Goal: Task Accomplishment & Management: Manage account settings

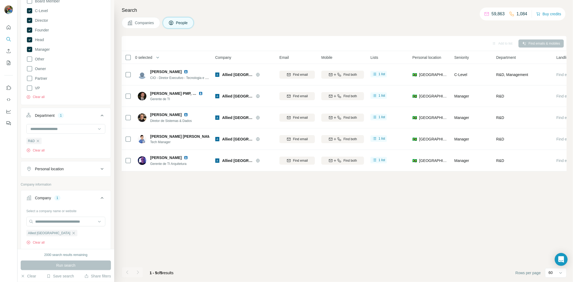
scroll to position [119, 0]
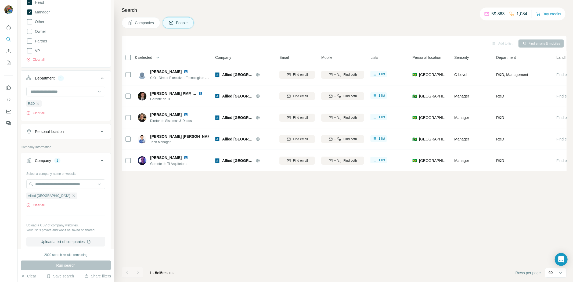
click at [53, 193] on ul "Allied [GEOGRAPHIC_DATA]" at bounding box center [65, 195] width 79 height 7
click at [71, 196] on icon "button" at bounding box center [73, 196] width 4 height 4
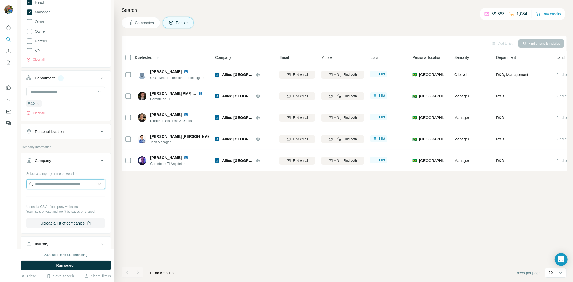
click at [56, 186] on input "text" at bounding box center [65, 185] width 79 height 10
paste input "**********"
type input "**********"
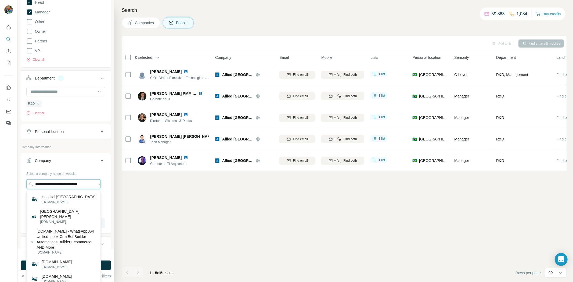
scroll to position [0, 1]
click at [90, 183] on input "**********" at bounding box center [63, 185] width 74 height 10
click at [93, 184] on input "**********" at bounding box center [63, 185] width 74 height 10
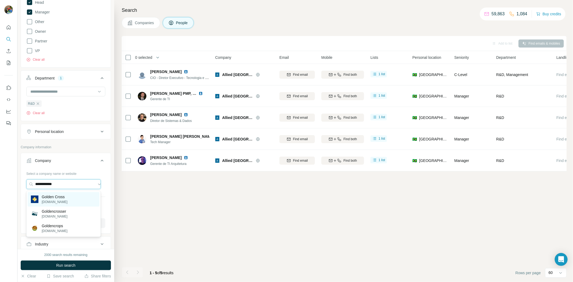
type input "**********"
click at [54, 197] on p "Golden Cross" at bounding box center [55, 196] width 26 height 5
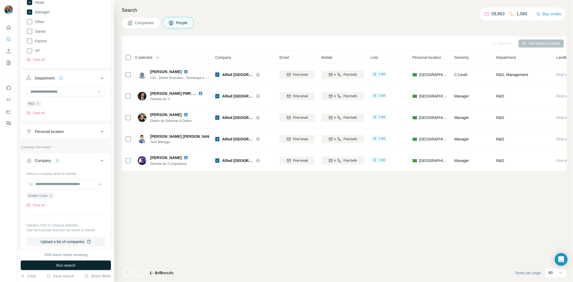
click at [98, 217] on button "Run search" at bounding box center [66, 266] width 90 height 10
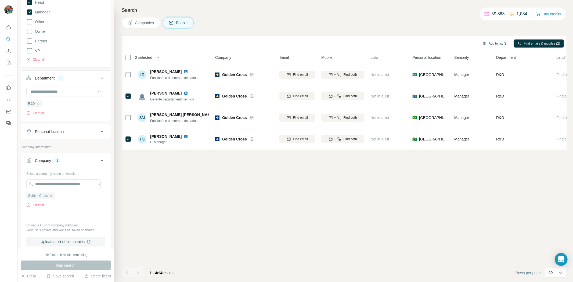
click at [458, 47] on button "Add to list (2)" at bounding box center [495, 44] width 33 height 8
click at [458, 41] on button "Add to list (2)" at bounding box center [495, 44] width 33 height 8
click at [458, 46] on button "Add to list (2)" at bounding box center [495, 44] width 33 height 8
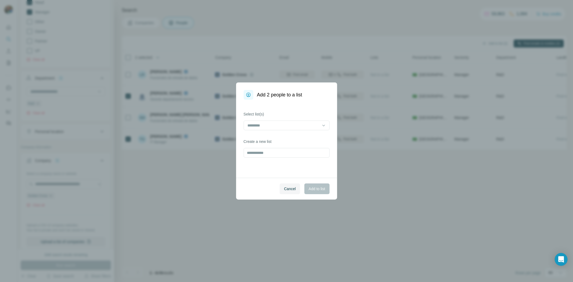
click at [458, 42] on div "Add 2 people to a list Select list(s) Create a new list Cancel Add to list" at bounding box center [286, 141] width 573 height 282
click at [251, 124] on input at bounding box center [283, 126] width 73 height 6
click at [258, 138] on p "VMWare 2" at bounding box center [257, 137] width 18 height 5
click at [311, 190] on span "Add to list" at bounding box center [317, 188] width 16 height 5
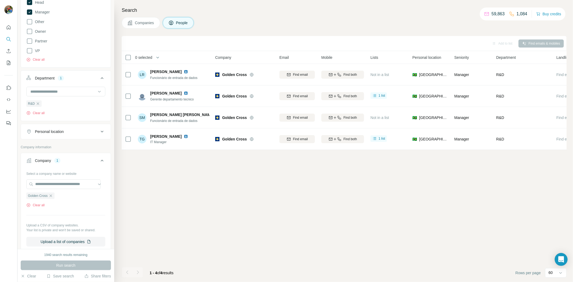
drag, startPoint x: 53, startPoint y: 195, endPoint x: 61, endPoint y: 191, distance: 9.0
click at [53, 195] on icon "button" at bounding box center [51, 196] width 4 height 4
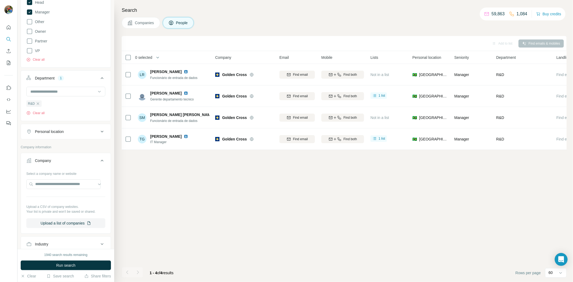
click at [46, 179] on div "Select a company name or website Upload a CSV of company websites. Your list is…" at bounding box center [65, 198] width 79 height 59
click at [45, 183] on input "text" at bounding box center [63, 185] width 74 height 10
paste input "**********"
type input "**********"
click at [66, 204] on p "[PERSON_NAME] Ivanhoe Shopping Centers" at bounding box center [68, 199] width 56 height 11
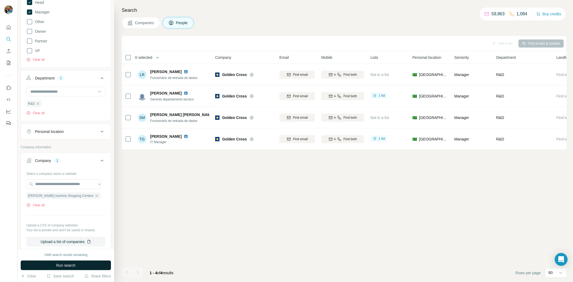
click at [68, 217] on button "Run search" at bounding box center [66, 266] width 90 height 10
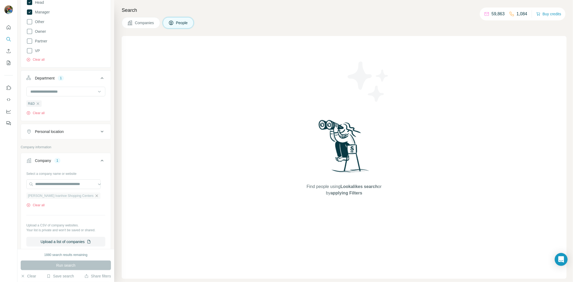
click at [95, 196] on icon "button" at bounding box center [97, 196] width 4 height 4
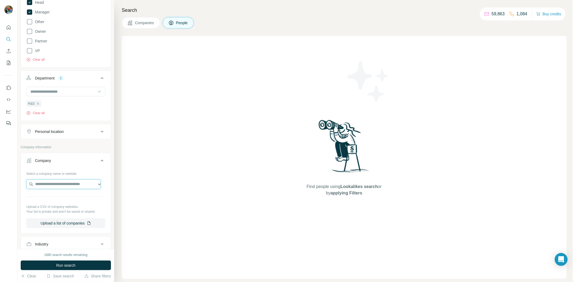
click at [79, 186] on input "text" at bounding box center [63, 185] width 74 height 10
paste input "**********"
type input "**********"
click at [66, 200] on p "[PERSON_NAME] Ivanhoe Shopping Centers" at bounding box center [68, 199] width 56 height 11
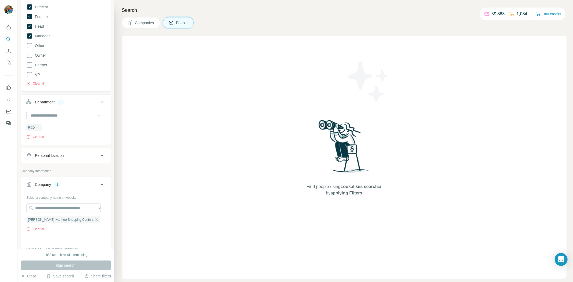
scroll to position [60, 0]
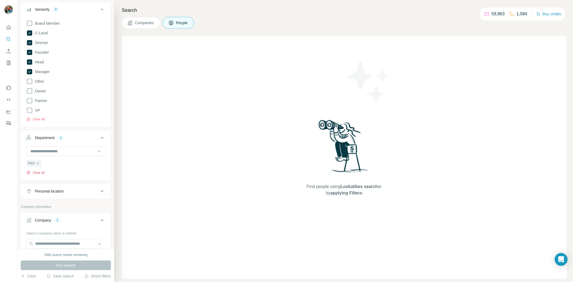
click at [37, 173] on button "Clear all" at bounding box center [35, 172] width 18 height 5
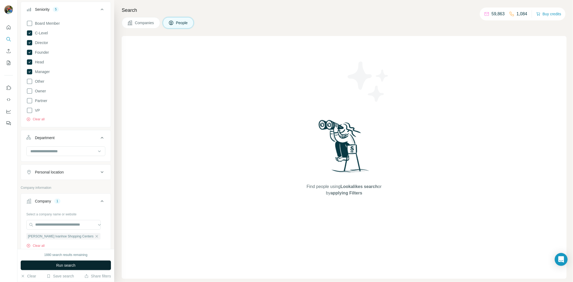
click at [42, 217] on button "Run search" at bounding box center [66, 266] width 90 height 10
drag, startPoint x: 130, startPoint y: 18, endPoint x: 130, endPoint y: 22, distance: 3.5
click at [129, 18] on button "Companies" at bounding box center [141, 22] width 38 height 11
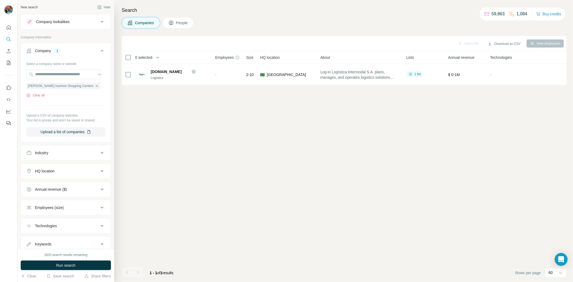
click at [187, 23] on span "People" at bounding box center [182, 22] width 12 height 5
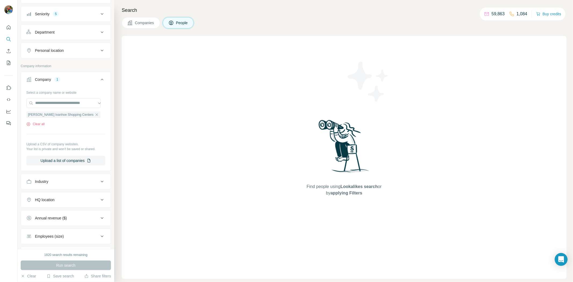
scroll to position [30, 0]
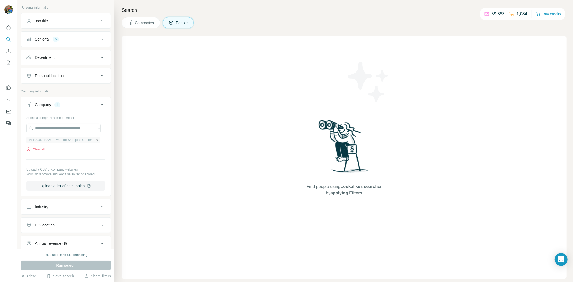
click at [95, 142] on icon "button" at bounding box center [97, 140] width 4 height 4
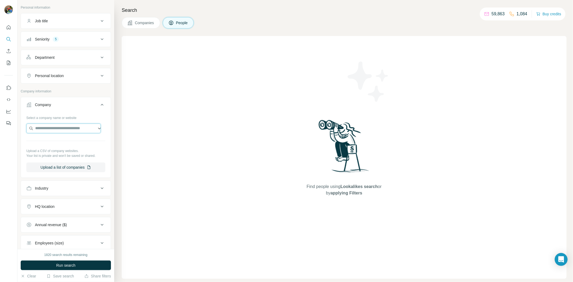
click at [73, 128] on input "text" at bounding box center [63, 129] width 74 height 10
paste input "**********"
type input "**********"
click at [67, 145] on div "Grupo MAG [DOMAIN_NAME]" at bounding box center [64, 143] width 72 height 15
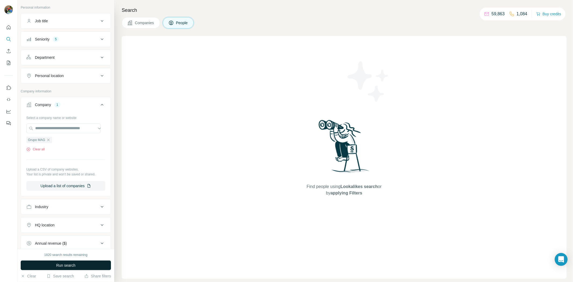
click at [80, 217] on button "Run search" at bounding box center [66, 266] width 90 height 10
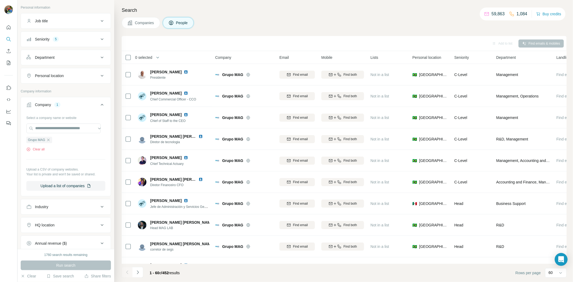
click at [83, 59] on div "Department" at bounding box center [62, 57] width 73 height 5
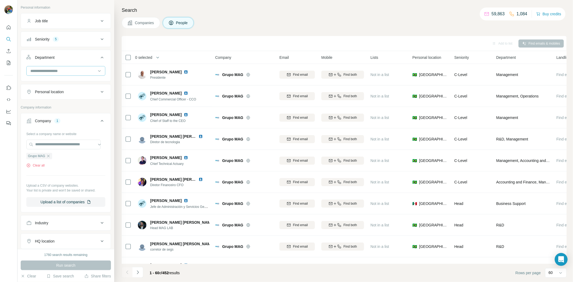
click at [76, 67] on div at bounding box center [63, 70] width 66 height 9
click at [51, 95] on div "R&D" at bounding box center [63, 97] width 65 height 5
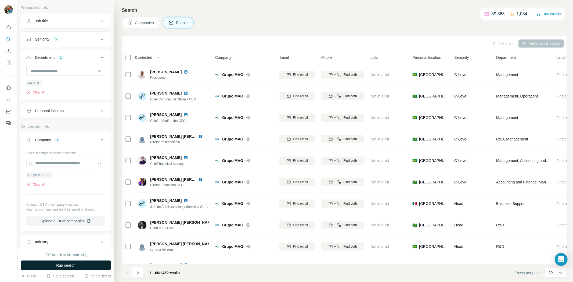
click at [73, 217] on button "Run search" at bounding box center [66, 266] width 90 height 10
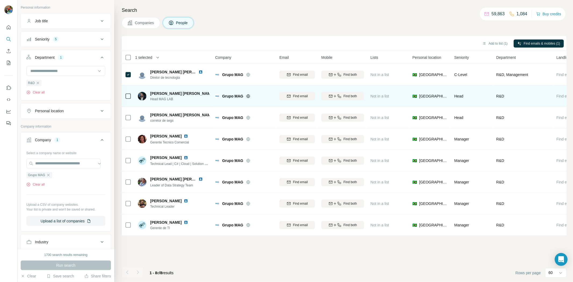
click at [130, 99] on icon at bounding box center [128, 96] width 6 height 6
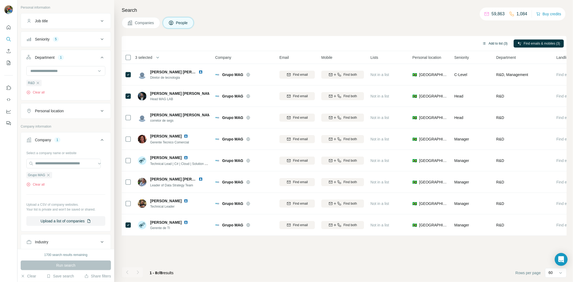
click at [458, 42] on button "Add to list (3)" at bounding box center [495, 44] width 33 height 8
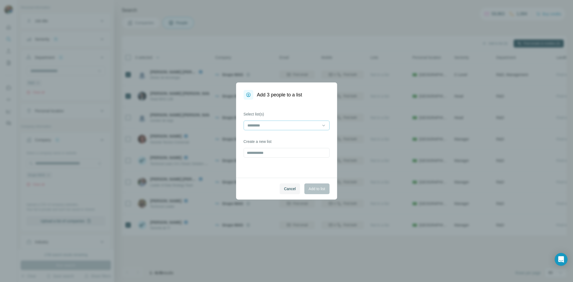
click at [284, 125] on input at bounding box center [283, 126] width 73 height 6
click at [274, 140] on div "VMWare 2" at bounding box center [286, 137] width 77 height 5
click at [324, 189] on span "Add to list" at bounding box center [317, 188] width 16 height 5
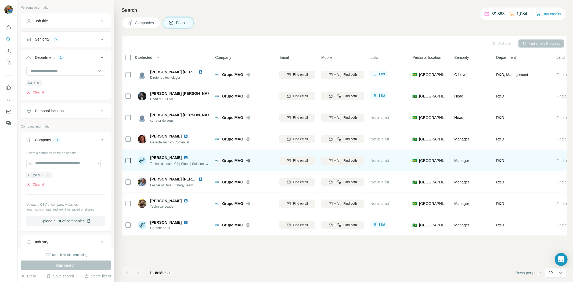
drag, startPoint x: 141, startPoint y: 175, endPoint x: 142, endPoint y: 157, distance: 18.0
click at [117, 175] on div "Search Companies People Add to list Find emails & mobiles 0 selected People Com…" at bounding box center [343, 141] width 459 height 282
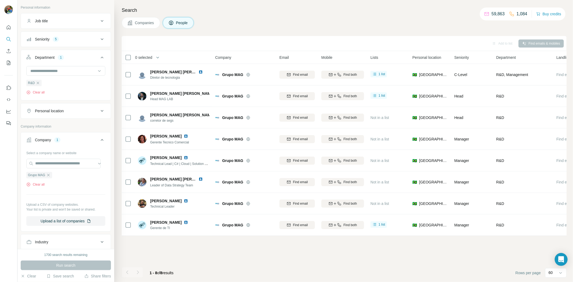
drag, startPoint x: 51, startPoint y: 176, endPoint x: 52, endPoint y: 173, distance: 3.0
click at [51, 175] on div "Grupo MAG" at bounding box center [39, 175] width 26 height 6
click at [53, 168] on input "text" at bounding box center [63, 164] width 74 height 10
click at [55, 165] on input "text" at bounding box center [63, 164] width 74 height 10
paste input "**********"
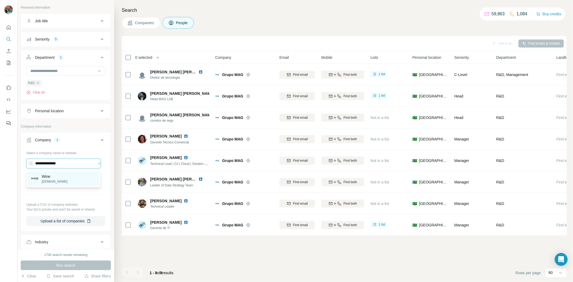
type input "**********"
click at [62, 181] on div "Wine [DOMAIN_NAME]" at bounding box center [64, 179] width 72 height 15
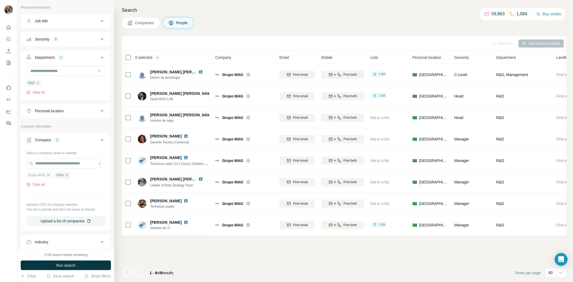
click at [48, 176] on icon "button" at bounding box center [48, 175] width 2 height 2
click at [84, 217] on button "Run search" at bounding box center [66, 266] width 90 height 10
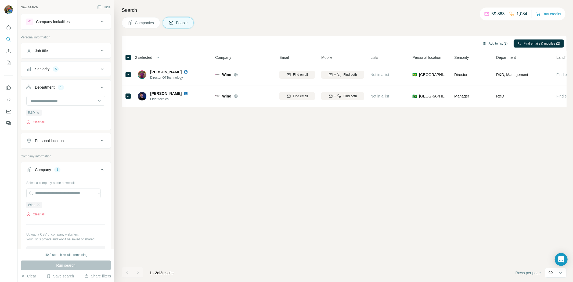
click at [458, 41] on button "Add to list (2)" at bounding box center [495, 44] width 33 height 8
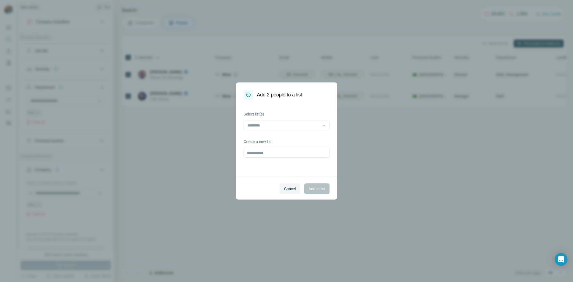
click at [314, 131] on div at bounding box center [287, 126] width 86 height 11
click at [296, 141] on div "VMWare 2" at bounding box center [286, 138] width 83 height 10
click at [316, 188] on span "Add to list" at bounding box center [317, 188] width 16 height 5
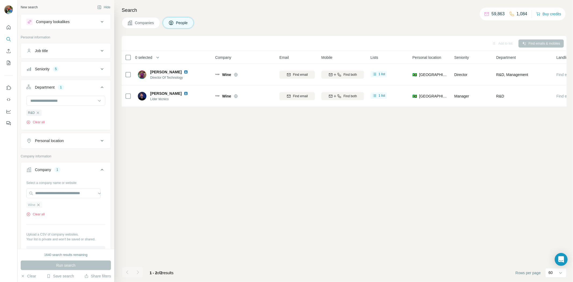
click at [40, 205] on icon "button" at bounding box center [38, 205] width 4 height 4
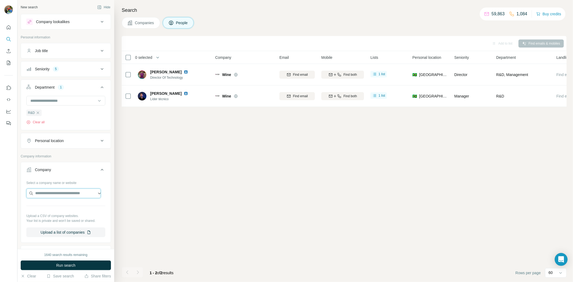
click at [44, 197] on input "text" at bounding box center [63, 194] width 74 height 10
paste input "**********"
type input "**********"
click at [67, 203] on div "Adcos [DOMAIN_NAME]" at bounding box center [64, 209] width 72 height 15
click at [79, 217] on button "Run search" at bounding box center [66, 266] width 90 height 10
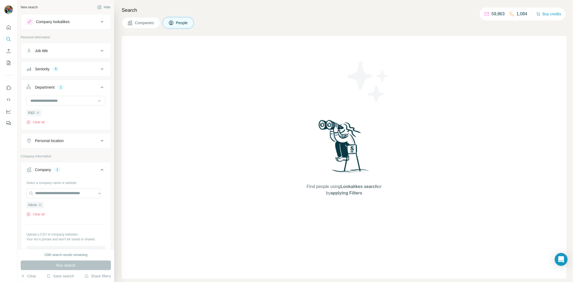
click at [58, 73] on button "Seniority 5" at bounding box center [66, 69] width 90 height 13
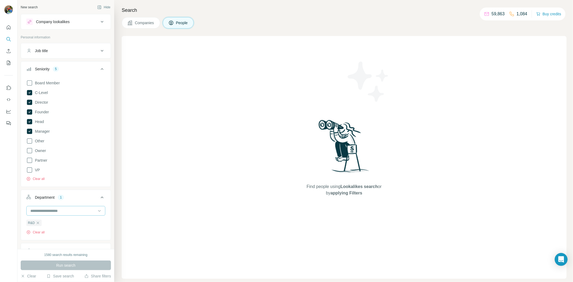
click at [60, 213] on input at bounding box center [63, 211] width 66 height 6
click at [133, 209] on div "Find people using Lookalikes search or by applying Filters" at bounding box center [344, 157] width 445 height 243
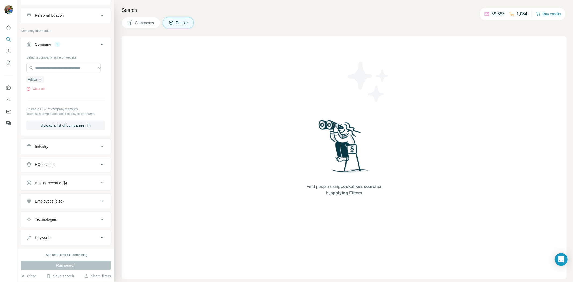
scroll to position [249, 0]
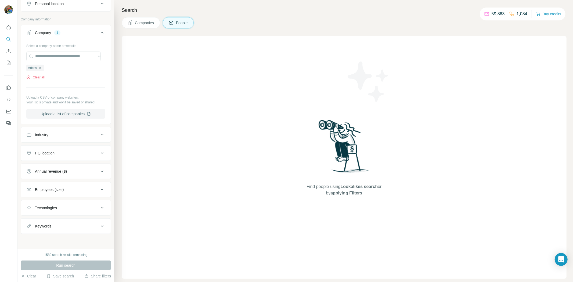
click at [143, 20] on span "Companies" at bounding box center [145, 22] width 20 height 5
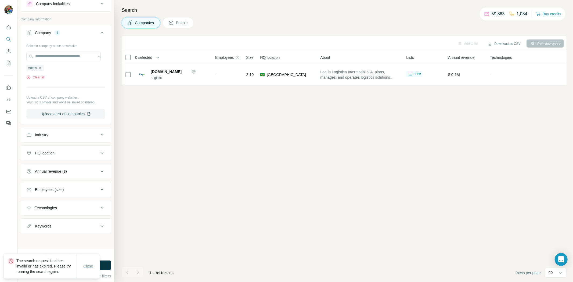
click at [92, 217] on span "Close" at bounding box center [89, 266] width 10 height 5
click at [82, 217] on button "Run search" at bounding box center [66, 266] width 90 height 10
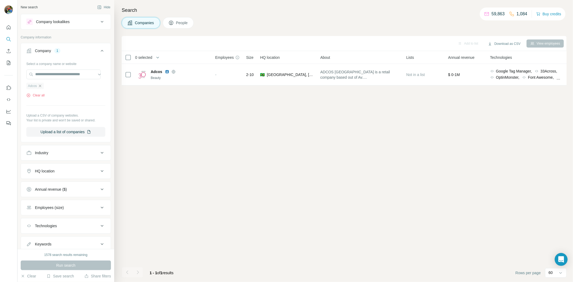
click at [41, 87] on icon "button" at bounding box center [40, 86] width 4 height 4
click at [51, 76] on input "text" at bounding box center [65, 75] width 79 height 10
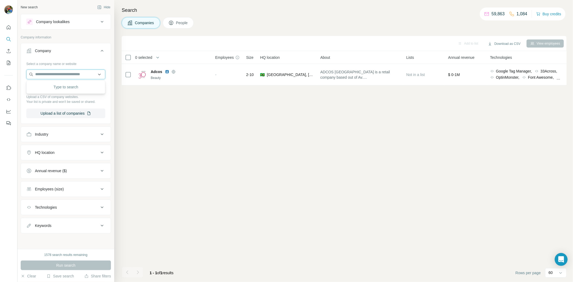
paste input "**********"
type input "**********"
click at [69, 95] on div "ClubPetro [DOMAIN_NAME]" at bounding box center [66, 89] width 76 height 15
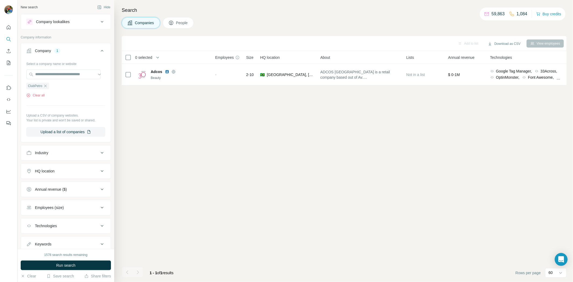
drag, startPoint x: 93, startPoint y: 264, endPoint x: 117, endPoint y: 226, distance: 44.8
click at [93, 217] on button "Run search" at bounding box center [66, 266] width 90 height 10
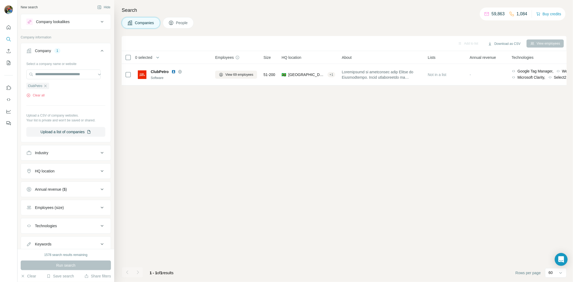
click at [186, 24] on span "People" at bounding box center [182, 22] width 12 height 5
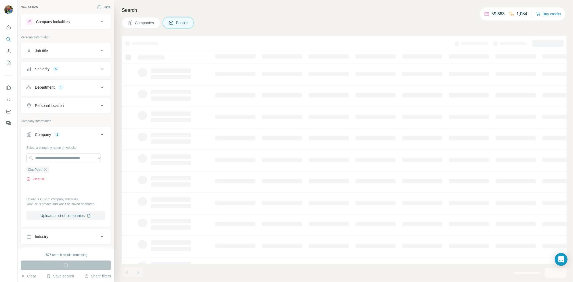
click at [68, 217] on div "Run search" at bounding box center [66, 266] width 90 height 10
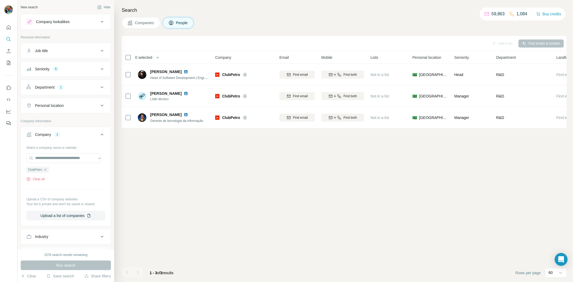
click at [69, 217] on div "Run search" at bounding box center [66, 266] width 90 height 10
click at [458, 42] on button "Add to list (3)" at bounding box center [495, 44] width 33 height 8
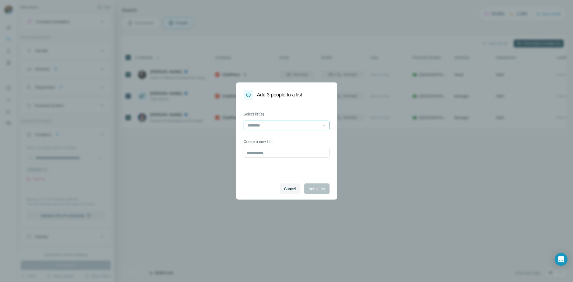
click at [253, 124] on input at bounding box center [283, 126] width 73 height 6
click at [272, 139] on div "VMWare 2" at bounding box center [286, 137] width 77 height 5
click at [313, 190] on span "Add to list" at bounding box center [317, 188] width 16 height 5
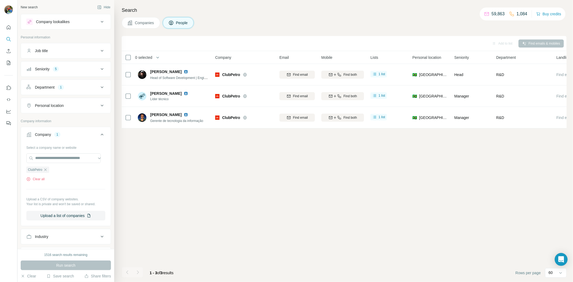
click at [45, 171] on icon "button" at bounding box center [45, 170] width 2 height 2
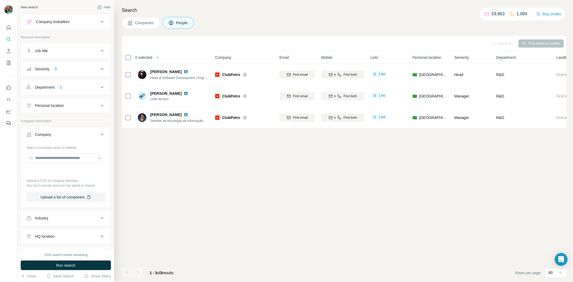
click at [47, 163] on div at bounding box center [65, 158] width 79 height 11
click at [46, 162] on input "text" at bounding box center [63, 158] width 74 height 10
type input "**********"
click at [49, 169] on p "Rede Frota" at bounding box center [55, 170] width 26 height 5
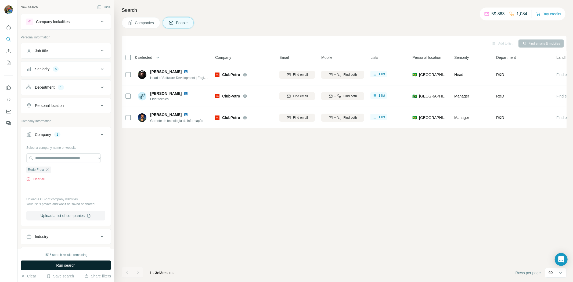
click at [51, 217] on button "Run search" at bounding box center [66, 266] width 90 height 10
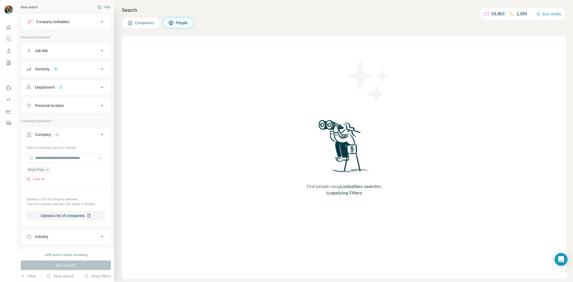
click at [152, 29] on div "Search Companies People Find people using Lookalikes search or by applying Filt…" at bounding box center [343, 141] width 459 height 282
click at [150, 26] on button "Companies" at bounding box center [141, 22] width 38 height 11
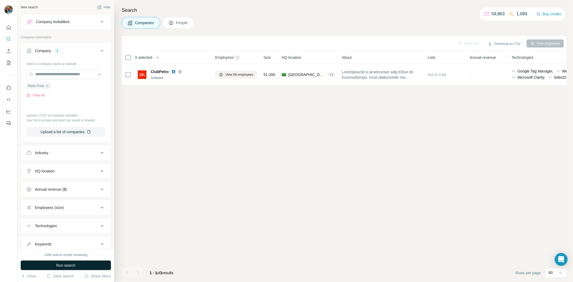
click at [48, 217] on button "Run search" at bounding box center [66, 266] width 90 height 10
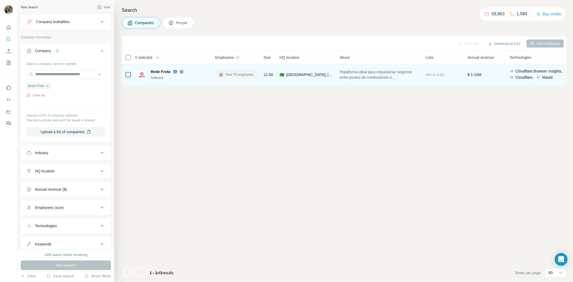
click at [246, 75] on span "View 70 employees" at bounding box center [239, 74] width 28 height 5
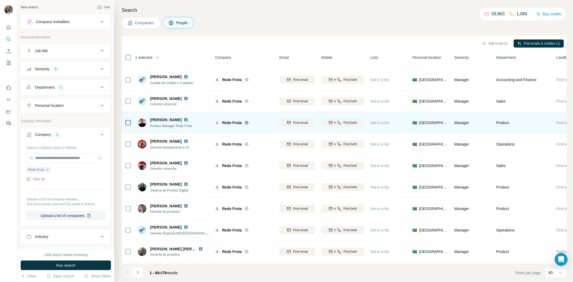
scroll to position [239, 0]
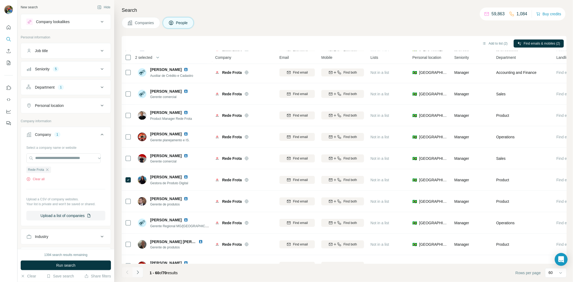
click at [138, 217] on icon "Navigate to next page" at bounding box center [137, 272] width 5 height 5
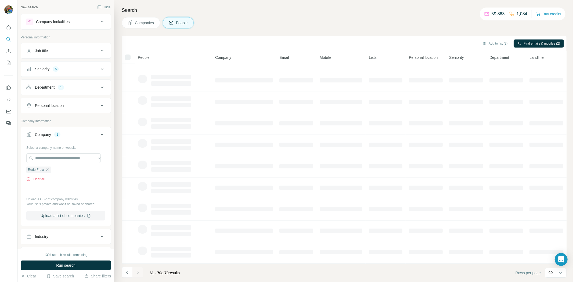
scroll to position [18, 0]
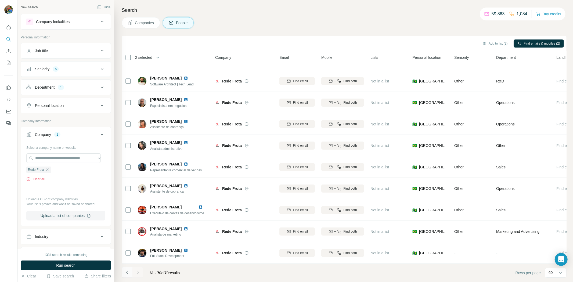
click at [128, 217] on icon "Navigate to previous page" at bounding box center [127, 272] width 5 height 5
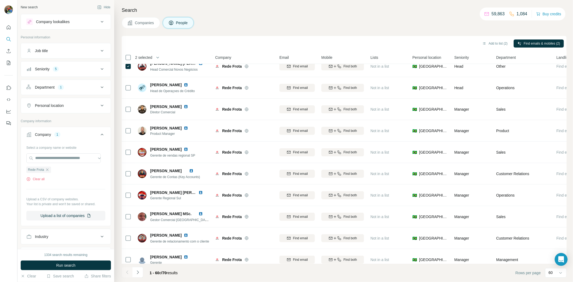
scroll to position [0, 0]
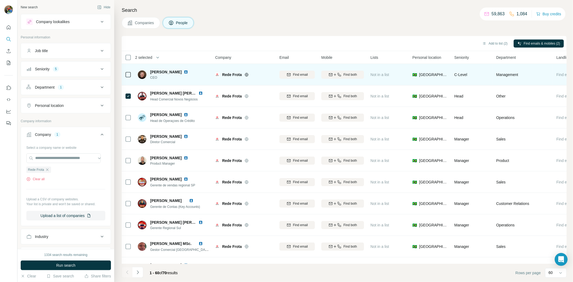
click at [128, 77] on icon at bounding box center [128, 74] width 6 height 6
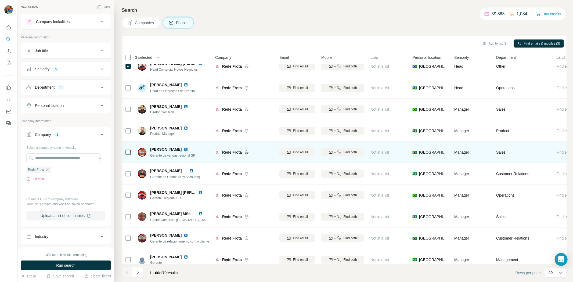
scroll to position [60, 0]
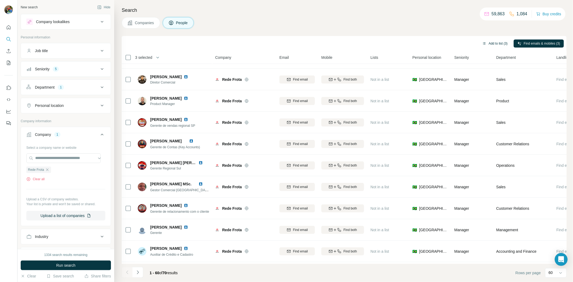
click at [458, 44] on button "Add to list (3)" at bounding box center [495, 44] width 33 height 8
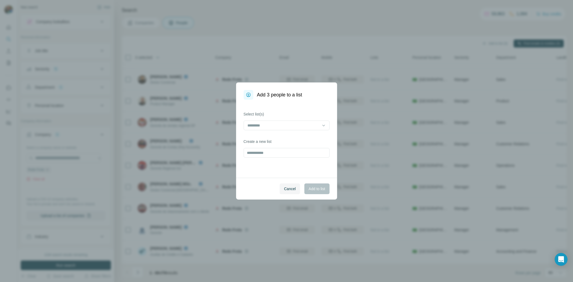
click at [275, 130] on div at bounding box center [287, 126] width 86 height 11
click at [267, 135] on div "VMWare 2" at bounding box center [286, 137] width 77 height 5
click at [314, 187] on span "Add to list" at bounding box center [317, 188] width 16 height 5
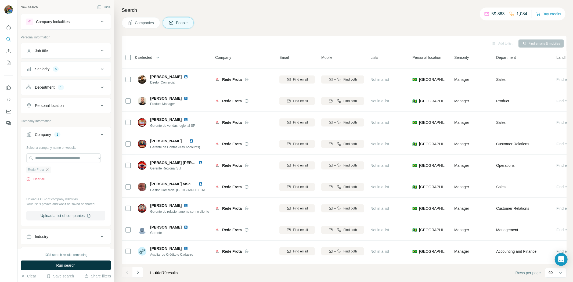
click at [49, 169] on icon "button" at bounding box center [47, 170] width 4 height 4
click at [53, 159] on input "text" at bounding box center [63, 158] width 74 height 10
paste input "**********"
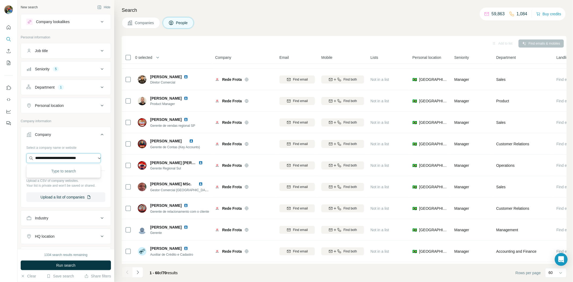
scroll to position [0, 3]
type input "**********"
click at [62, 179] on div "Rede Marajó [DOMAIN_NAME]" at bounding box center [64, 173] width 72 height 15
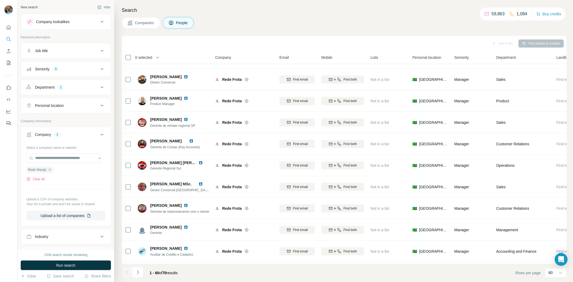
click at [71, 217] on button "Run search" at bounding box center [66, 266] width 90 height 10
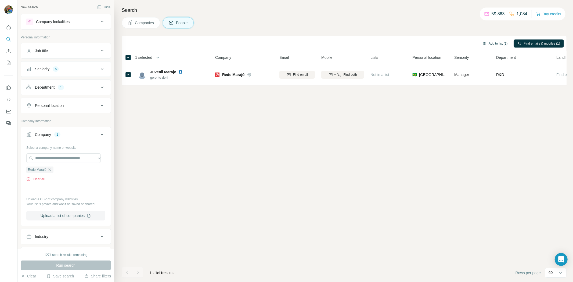
click at [458, 45] on button "Add to list (1)" at bounding box center [495, 44] width 33 height 8
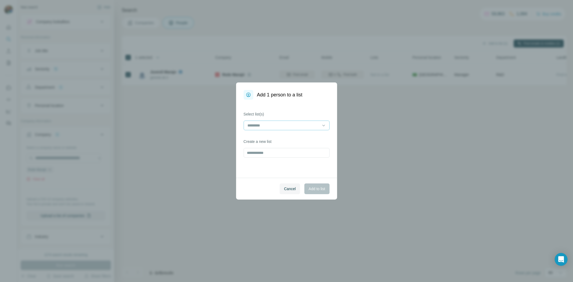
click at [298, 128] on div at bounding box center [283, 125] width 73 height 9
click at [281, 141] on div "VMWare 2" at bounding box center [286, 138] width 83 height 10
drag, startPoint x: 316, startPoint y: 182, endPoint x: 315, endPoint y: 186, distance: 3.8
click at [316, 184] on div "Cancel Add to list" at bounding box center [286, 189] width 101 height 22
click at [315, 188] on span "Add to list" at bounding box center [317, 188] width 16 height 5
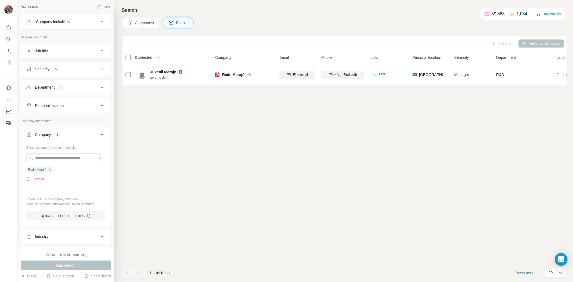
drag, startPoint x: 50, startPoint y: 170, endPoint x: 50, endPoint y: 166, distance: 3.5
click at [50, 170] on icon "button" at bounding box center [50, 170] width 4 height 4
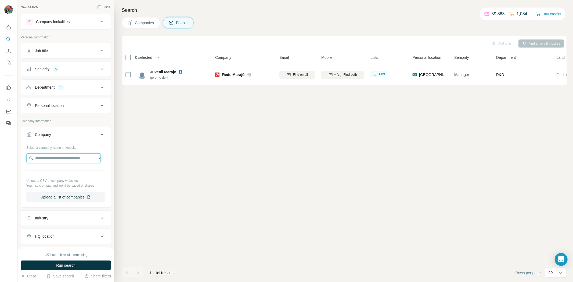
click at [50, 160] on input "text" at bounding box center [63, 158] width 74 height 10
paste input "**********"
type input "**********"
click at [72, 177] on div "Brametal [DOMAIN_NAME]" at bounding box center [64, 173] width 72 height 15
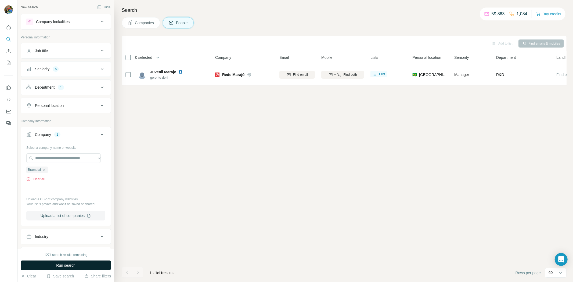
click at [52, 217] on button "Run search" at bounding box center [66, 266] width 90 height 10
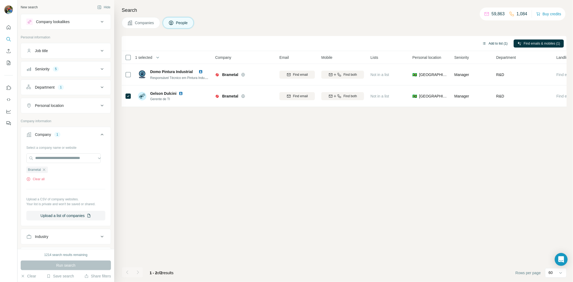
click at [458, 42] on button "Add to list (1)" at bounding box center [495, 44] width 33 height 8
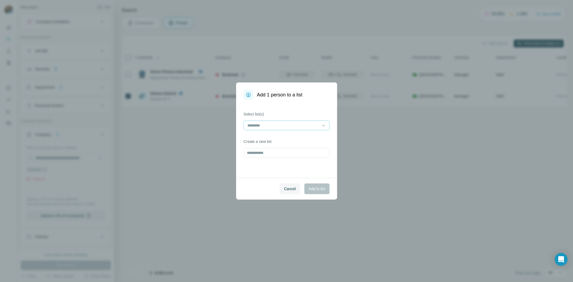
click at [286, 126] on input at bounding box center [283, 126] width 73 height 6
click at [283, 140] on div "VMWare 2" at bounding box center [286, 138] width 83 height 10
click at [313, 186] on span "Add to list" at bounding box center [317, 188] width 16 height 5
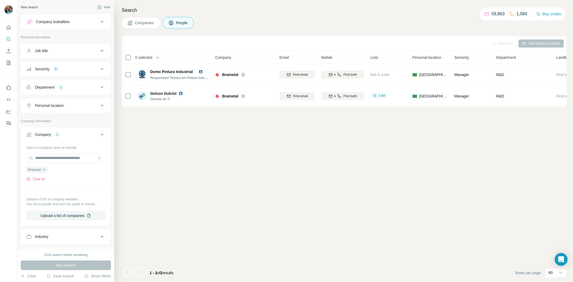
click at [46, 171] on icon "button" at bounding box center [44, 170] width 4 height 4
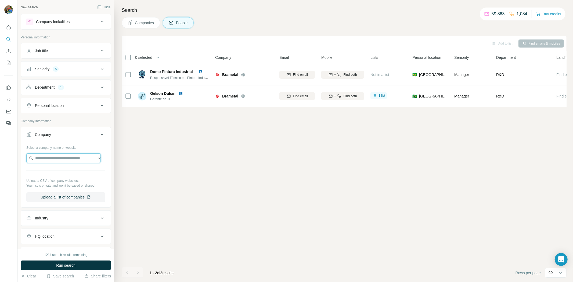
click at [51, 160] on input "text" at bounding box center [63, 158] width 74 height 10
paste input "**********"
type input "**********"
click at [59, 174] on p "[DOMAIN_NAME]" at bounding box center [61, 175] width 39 height 5
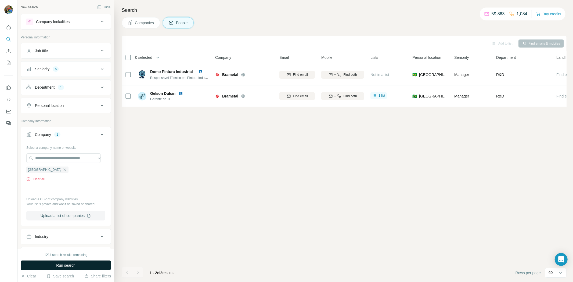
click at [50, 217] on button "Run search" at bounding box center [66, 266] width 90 height 10
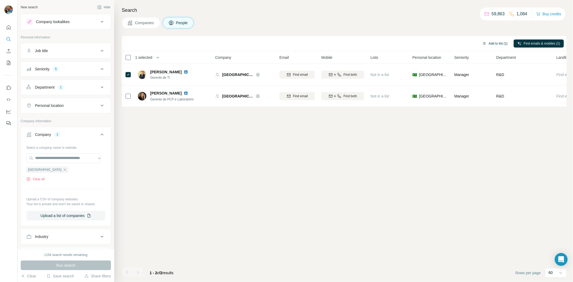
click at [458, 44] on button "Add to list (1)" at bounding box center [495, 44] width 33 height 8
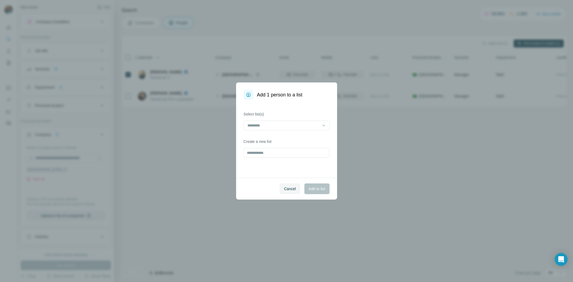
click at [278, 118] on div "Select list(s)" at bounding box center [287, 121] width 86 height 19
click at [273, 124] on input at bounding box center [283, 126] width 73 height 6
click at [264, 136] on p "VMWare 2" at bounding box center [257, 137] width 18 height 5
click at [319, 187] on span "Add to list" at bounding box center [317, 188] width 16 height 5
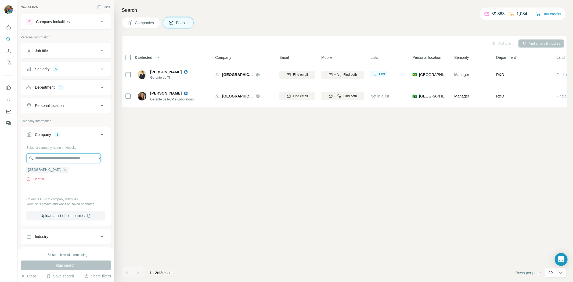
click at [69, 160] on input "text" at bounding box center [63, 158] width 74 height 10
paste input "**********"
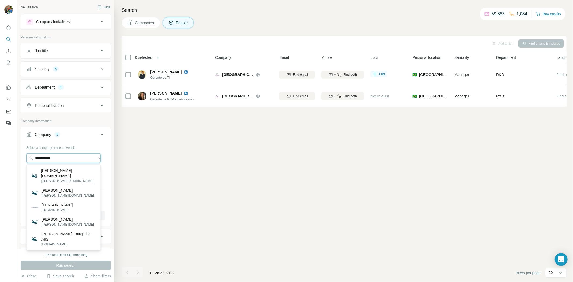
drag, startPoint x: 46, startPoint y: 151, endPoint x: 15, endPoint y: 146, distance: 30.9
click at [15, 146] on div "**********" at bounding box center [286, 141] width 573 height 282
paste input "**********"
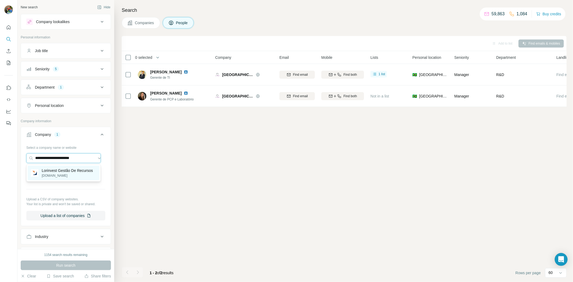
type input "**********"
click at [84, 176] on p "[DOMAIN_NAME]" at bounding box center [67, 175] width 51 height 5
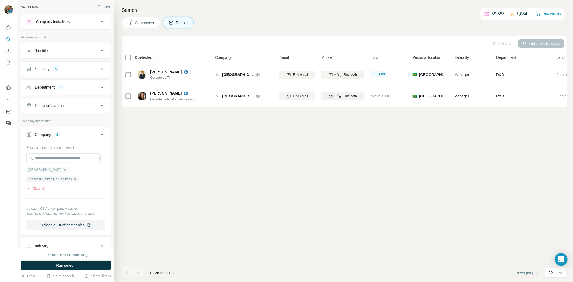
click at [63, 170] on icon "button" at bounding box center [65, 170] width 4 height 4
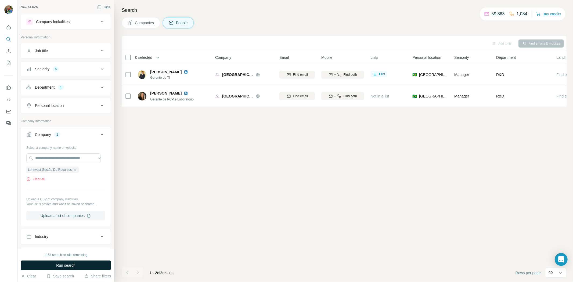
click at [65, 217] on span "Run search" at bounding box center [65, 265] width 19 height 5
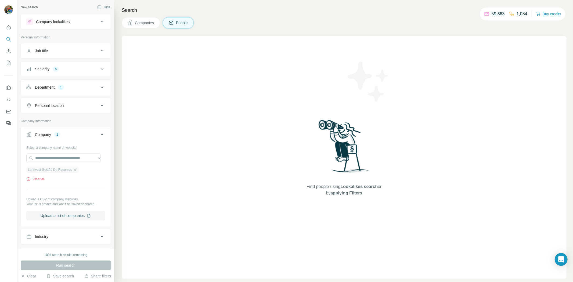
click at [77, 170] on icon "button" at bounding box center [75, 170] width 4 height 4
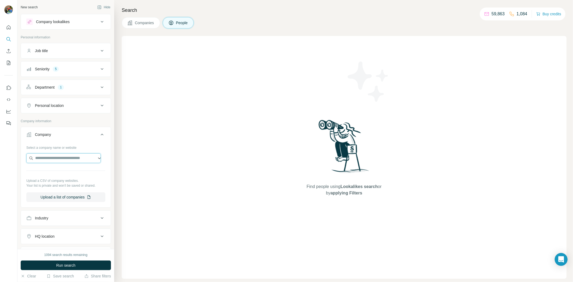
click at [76, 156] on input "text" at bounding box center [63, 158] width 74 height 10
click at [65, 159] on input "text" at bounding box center [63, 158] width 74 height 10
paste input "**********"
type input "**********"
click at [62, 178] on p "[DOMAIN_NAME]" at bounding box center [55, 175] width 27 height 5
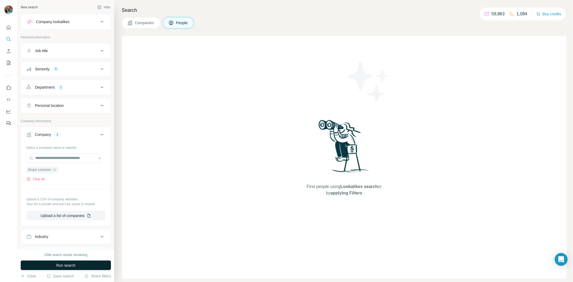
click at [93, 217] on button "Run search" at bounding box center [66, 266] width 90 height 10
click at [69, 154] on input "text" at bounding box center [63, 158] width 74 height 10
drag, startPoint x: 60, startPoint y: 182, endPoint x: 55, endPoint y: 200, distance: 18.5
click at [55, 200] on div "Select a company name or website Grupo Lorenzon Clear all Upload a CSV of compa…" at bounding box center [65, 181] width 79 height 77
paste input "**********"
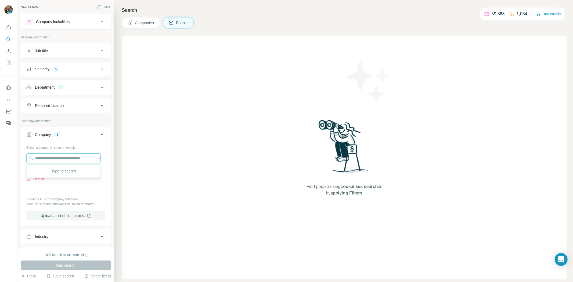
type input "**********"
click at [76, 182] on div "Select a company name or website Grupo Lorenzon Clear all Upload a CSV of compa…" at bounding box center [65, 181] width 79 height 77
click at [58, 171] on div "Grupo Lorenzon" at bounding box center [42, 170] width 32 height 6
click at [59, 159] on input "text" at bounding box center [63, 158] width 74 height 10
paste input "*********"
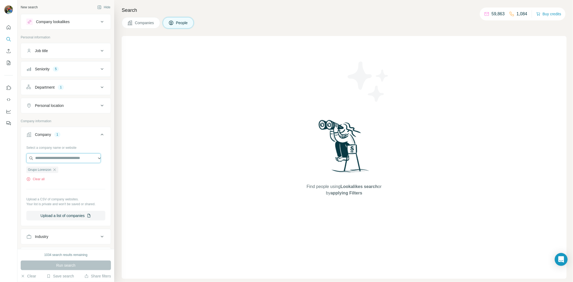
type input "*********"
click at [153, 177] on div "Find people using Lookalikes search or by applying Filters" at bounding box center [344, 157] width 445 height 243
click at [59, 175] on div "Grupo Lorenzon Clear all" at bounding box center [65, 172] width 79 height 19
drag, startPoint x: 92, startPoint y: 194, endPoint x: 60, endPoint y: 166, distance: 42.1
click at [62, 167] on div "Select a company name or website Grupo Lorenzon Clear all Upload a CSV of compa…" at bounding box center [65, 181] width 79 height 77
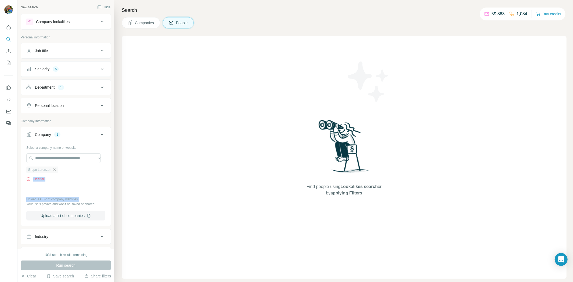
click at [55, 171] on icon "button" at bounding box center [54, 170] width 4 height 4
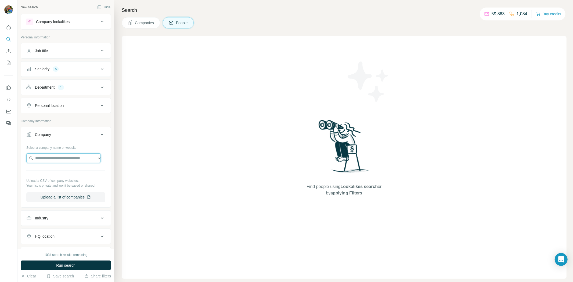
click at [61, 157] on input "text" at bounding box center [63, 158] width 74 height 10
type input "**********"
click at [66, 179] on div "Empresa de Cimentos [PERSON_NAME] [DOMAIN_NAME]" at bounding box center [64, 176] width 72 height 20
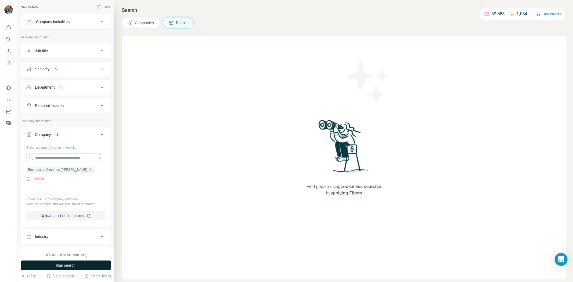
click at [99, 217] on button "Run search" at bounding box center [66, 266] width 90 height 10
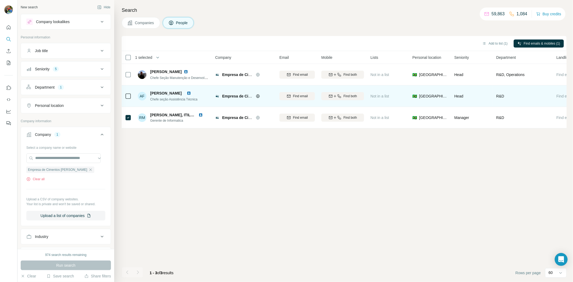
click at [0, 0] on tr "AF [PERSON_NAME] Chefe seção Assistência Técnica Empresa de Cimentos [PERSON_NA…" at bounding box center [0, 0] width 0 height 0
click at [131, 94] on icon at bounding box center [128, 96] width 6 height 6
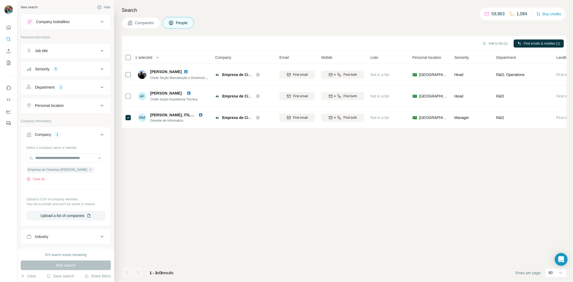
click at [458, 48] on div "Add to list (1) Find emails & mobiles (1)" at bounding box center [344, 43] width 445 height 15
click at [458, 44] on button "Add to list (1)" at bounding box center [495, 44] width 33 height 8
click at [458, 40] on button "Add to list (1)" at bounding box center [495, 44] width 33 height 8
click at [458, 44] on button "Add to list (1)" at bounding box center [495, 44] width 33 height 8
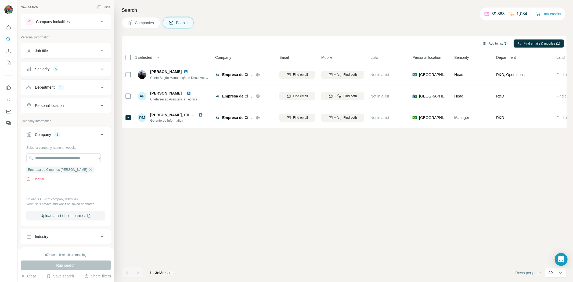
click at [458, 44] on button "Add to list (1)" at bounding box center [495, 44] width 33 height 8
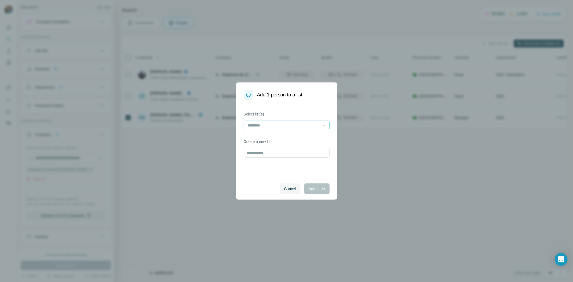
click at [296, 124] on input at bounding box center [283, 126] width 73 height 6
click at [279, 136] on div "VMWare 2" at bounding box center [286, 137] width 77 height 5
click at [316, 189] on span "Add to list" at bounding box center [317, 188] width 16 height 5
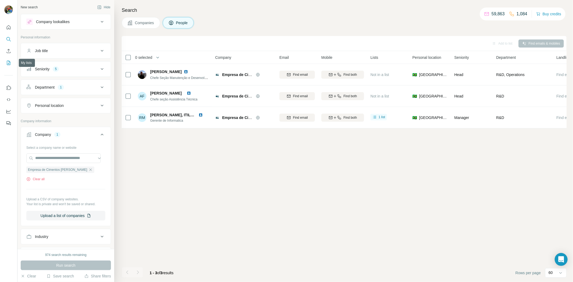
click at [10, 63] on icon "My lists" at bounding box center [8, 62] width 5 height 5
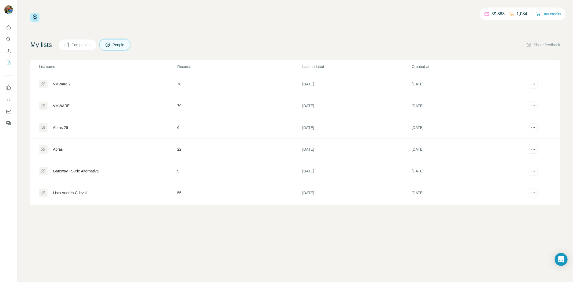
click at [71, 86] on div "VMWare 2" at bounding box center [62, 83] width 18 height 5
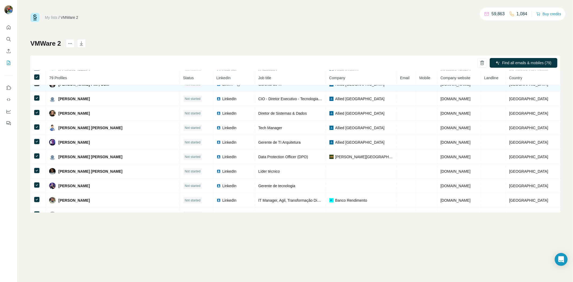
scroll to position [313, 0]
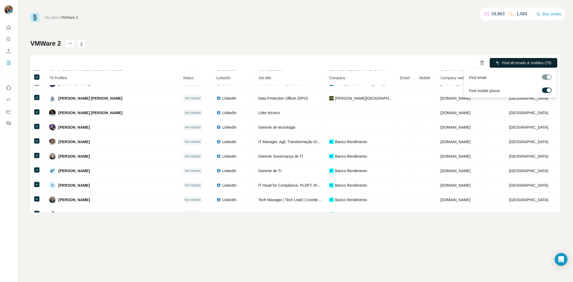
click at [458, 60] on span "Find all emails & mobiles (79)" at bounding box center [526, 62] width 49 height 5
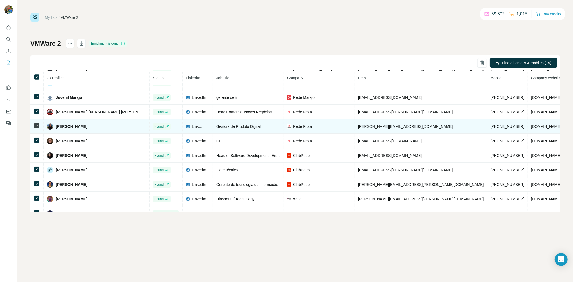
scroll to position [0, 0]
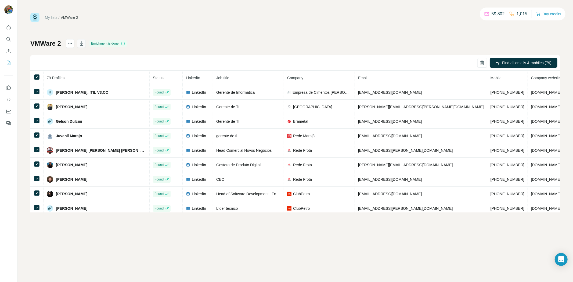
drag, startPoint x: 81, startPoint y: 40, endPoint x: 84, endPoint y: 43, distance: 4.2
click at [81, 40] on button "button" at bounding box center [81, 43] width 9 height 9
drag, startPoint x: 71, startPoint y: 44, endPoint x: 74, endPoint y: 46, distance: 3.8
click at [71, 44] on icon "actions" at bounding box center [69, 43] width 5 height 5
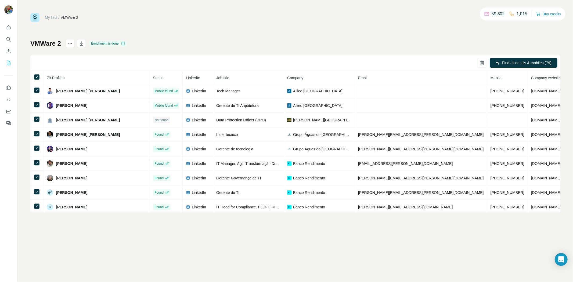
scroll to position [269, 0]
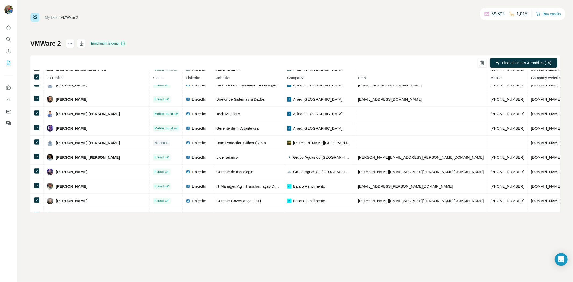
drag, startPoint x: 264, startPoint y: 22, endPoint x: 257, endPoint y: 24, distance: 6.7
click at [264, 23] on div "My lists / VMWare 2 59,802 1,015 Buy credits VMWare 2 Enrichment is done Find a…" at bounding box center [295, 113] width 530 height 200
